Goal: Information Seeking & Learning: Learn about a topic

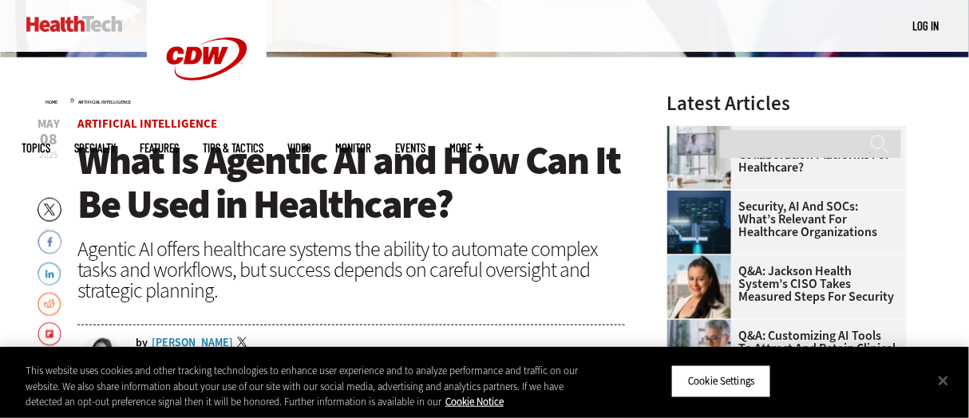
scroll to position [479, 0]
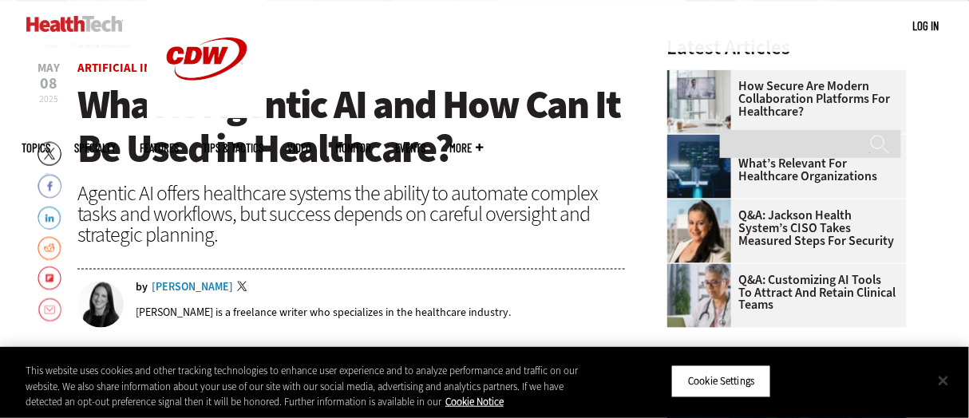
click at [941, 375] on button "Close" at bounding box center [943, 380] width 35 height 35
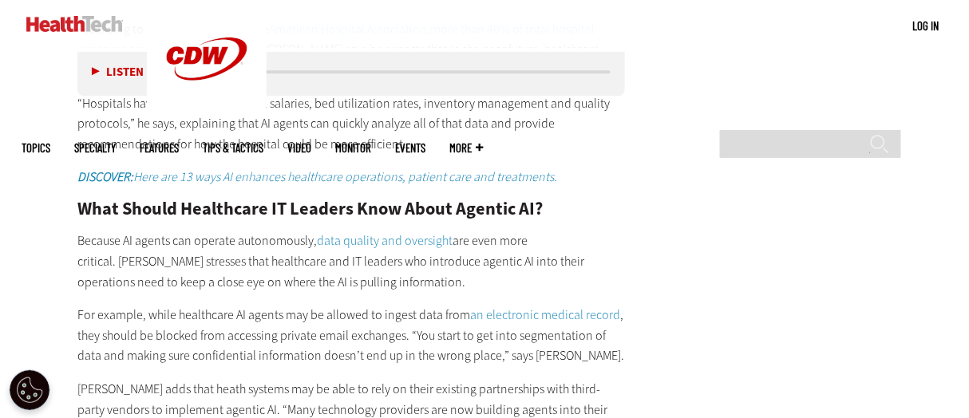
scroll to position [2712, 0]
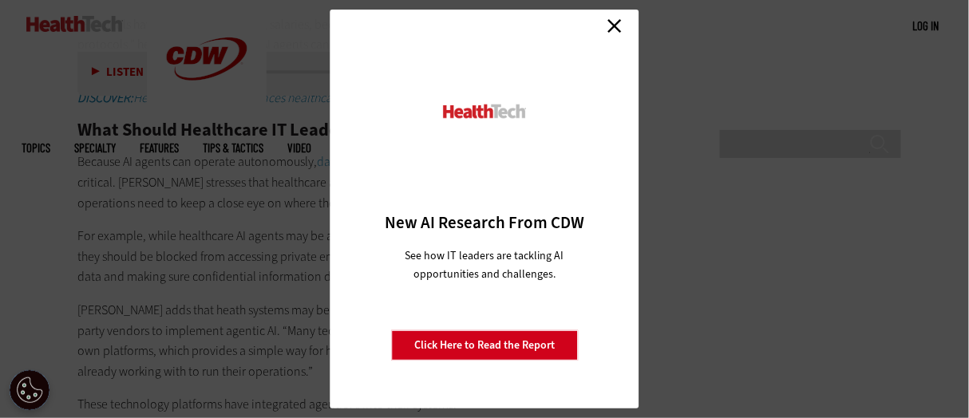
click at [611, 29] on link "Close" at bounding box center [614, 26] width 24 height 24
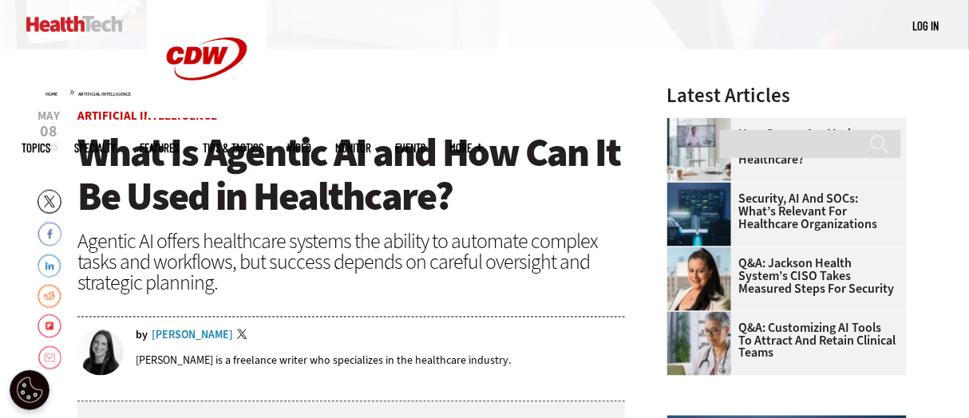
scroll to position [398, 0]
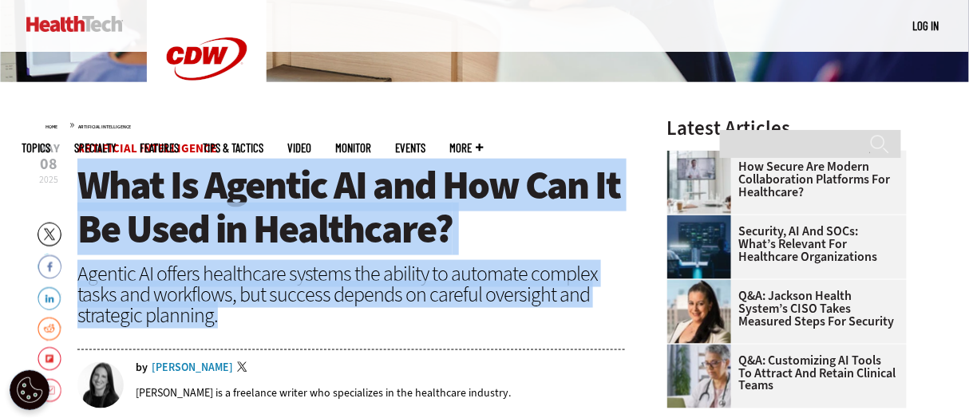
drag, startPoint x: 85, startPoint y: 184, endPoint x: 350, endPoint y: 307, distance: 293.1
click at [350, 307] on header "[DATE] Twitter Facebook LinkedIn Reddit Flipboard Email Artificial Intelligence…" at bounding box center [350, 289] width 547 height 292
copy header "What Is Agentic AI and How Can It Be Used in Healthcare? Agentic AI offers heal…"
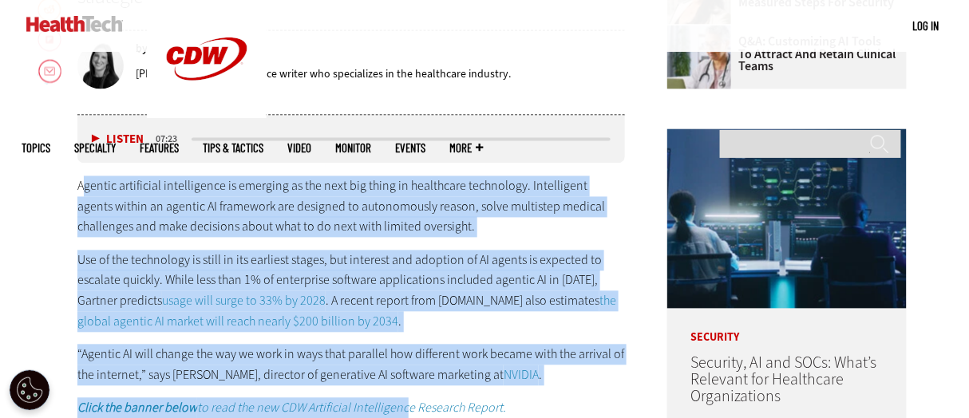
scroll to position [721, 0]
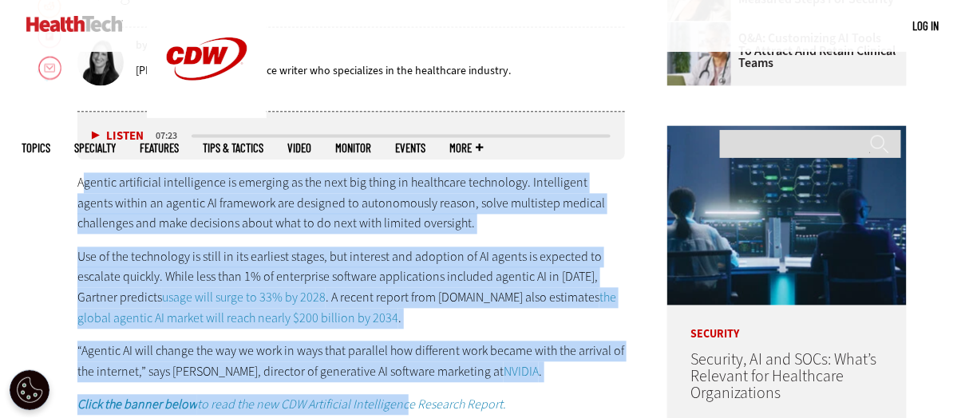
drag, startPoint x: 81, startPoint y: 176, endPoint x: 605, endPoint y: 365, distance: 556.3
click at [605, 365] on div "Agentic artificial intelligence is emerging as the next big thing in healthcare…" at bounding box center [350, 294] width 547 height 243
copy div "gentic artificial intelligence is emerging as the next big thing in healthcare …"
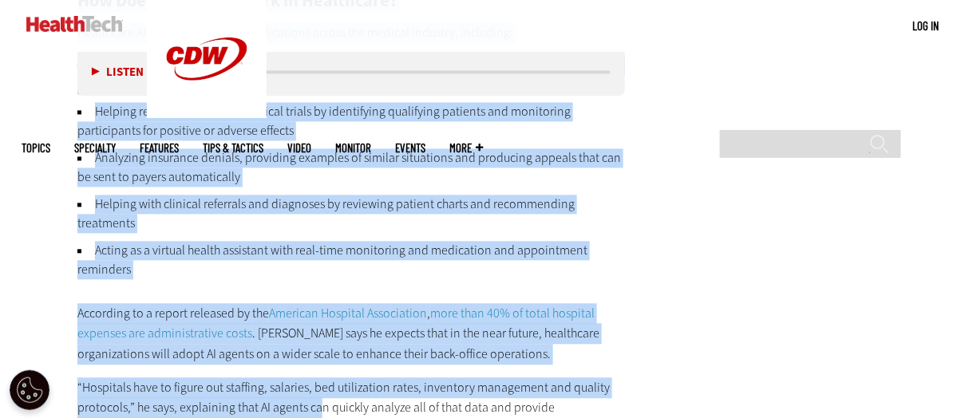
scroll to position [2418, 0]
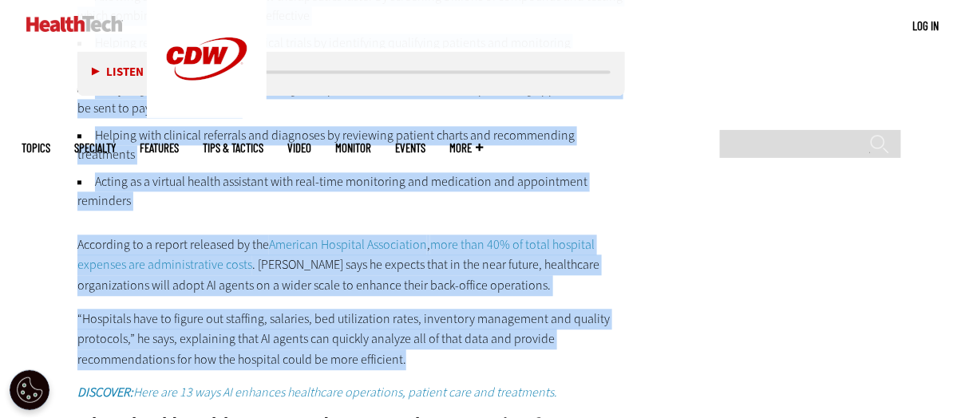
drag, startPoint x: 78, startPoint y: 285, endPoint x: 508, endPoint y: 358, distance: 436.3
copy div "Lore Ip Dolorsi AM? Cons adipi elits do eiusmodtem incididuntut, laboree DO ma …"
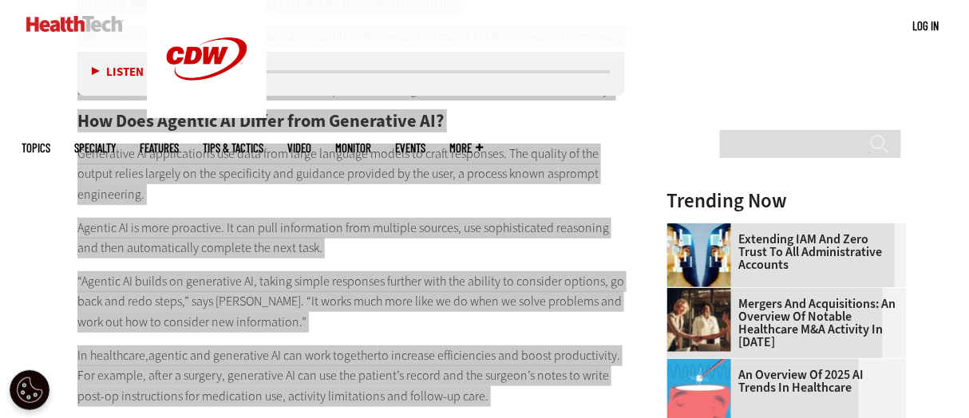
scroll to position [1779, 0]
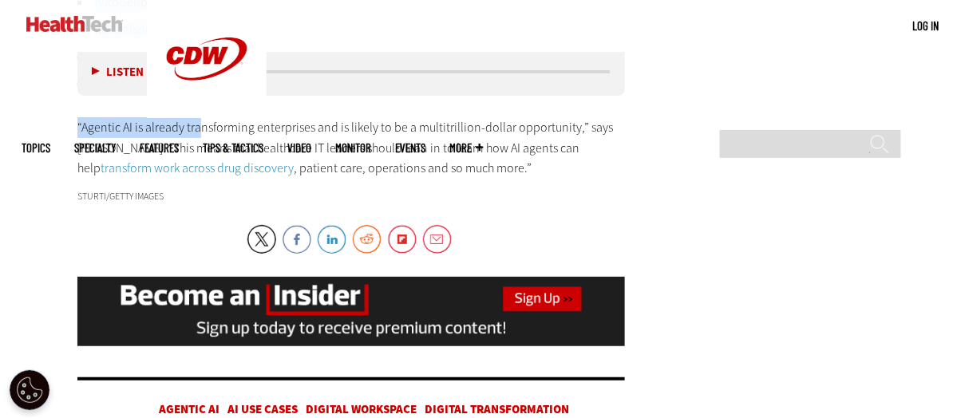
scroll to position [3205, 0]
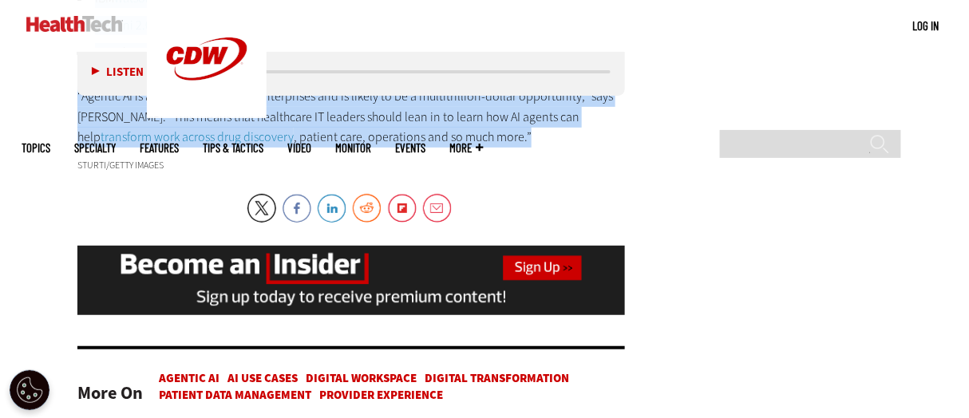
drag, startPoint x: 77, startPoint y: 266, endPoint x: 472, endPoint y: 144, distance: 412.4
copy div "Lore Ipsumd Sitametcon AD Elitsed Doei Tempo Incidid UT? Laboree DO magnaa eni …"
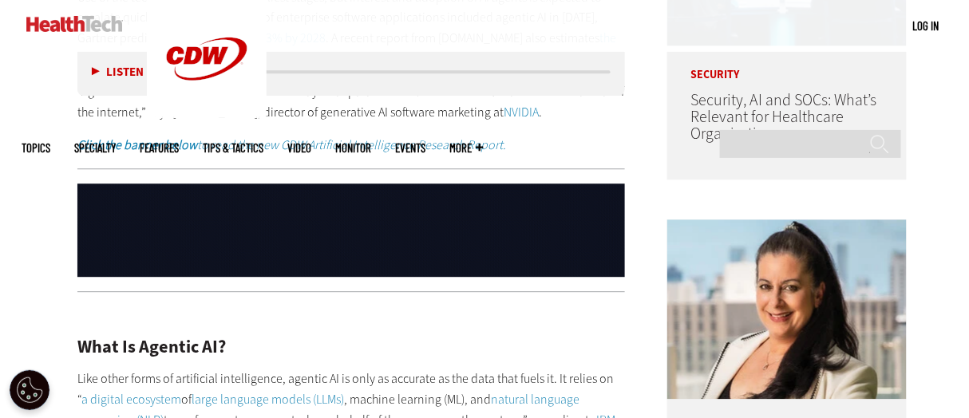
scroll to position [812, 0]
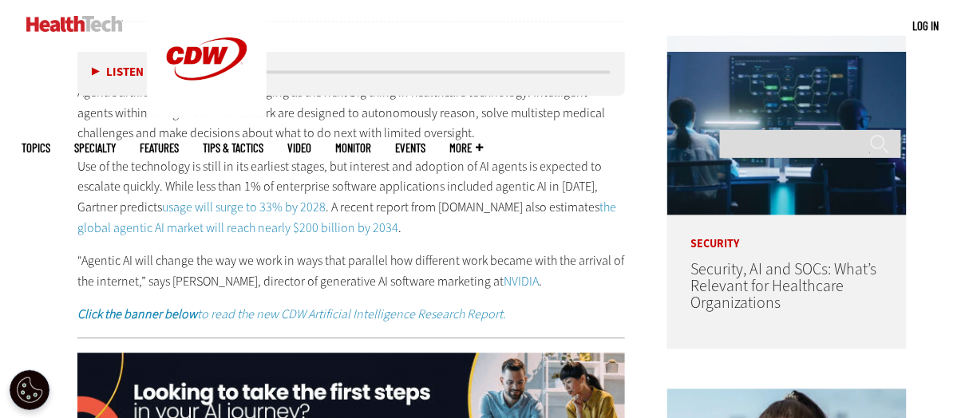
click at [499, 200] on p "Use of the technology is still in its earliest stages, but interest and adoptio…" at bounding box center [350, 196] width 547 height 81
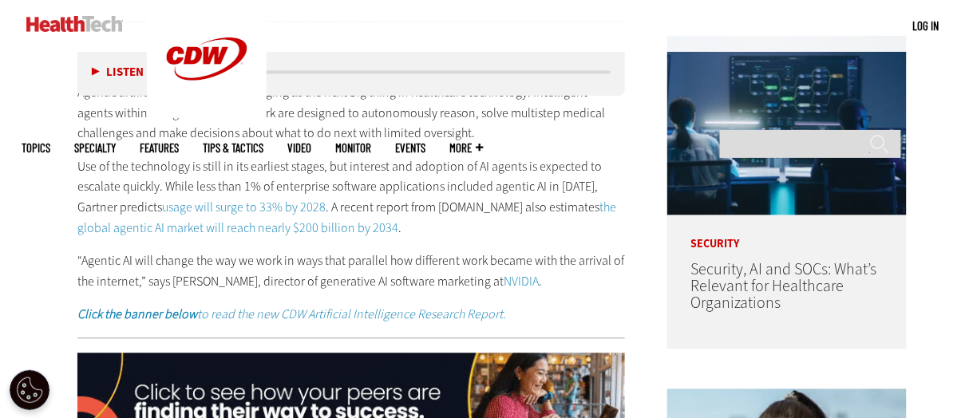
click at [586, 205] on link "the global agentic AI market will reach nearly $200 billion by 2034" at bounding box center [346, 218] width 539 height 38
